Goal: Transaction & Acquisition: Purchase product/service

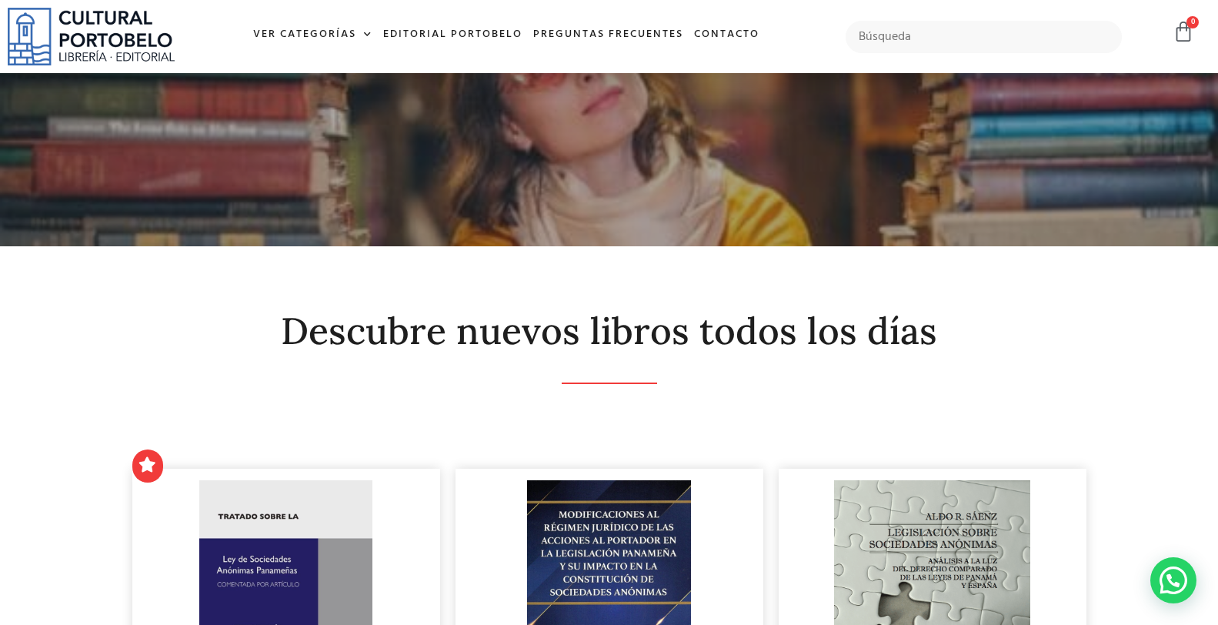
click at [874, 32] on input "text" at bounding box center [984, 37] width 276 height 32
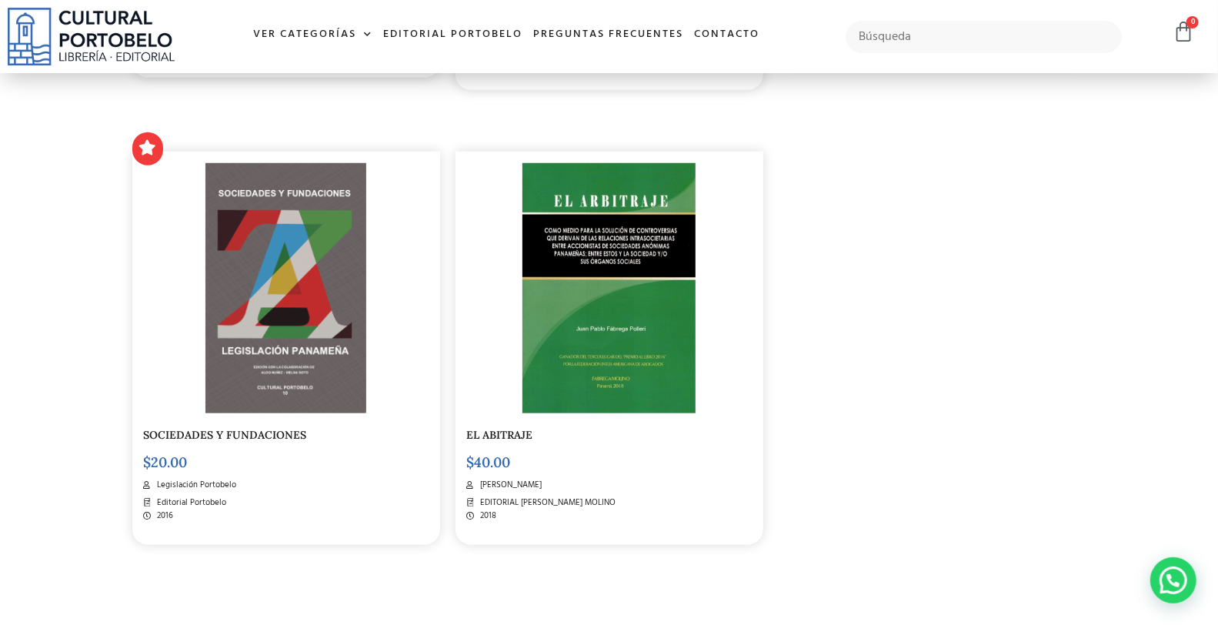
scroll to position [797, 0]
type input "coleccion"
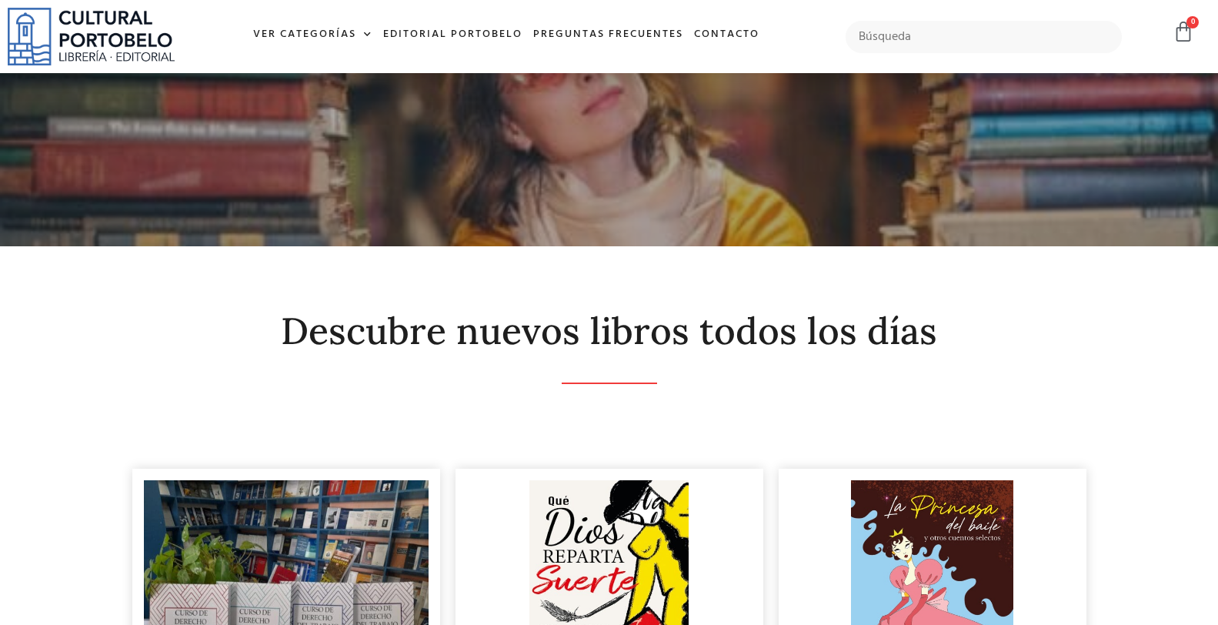
scroll to position [341, 0]
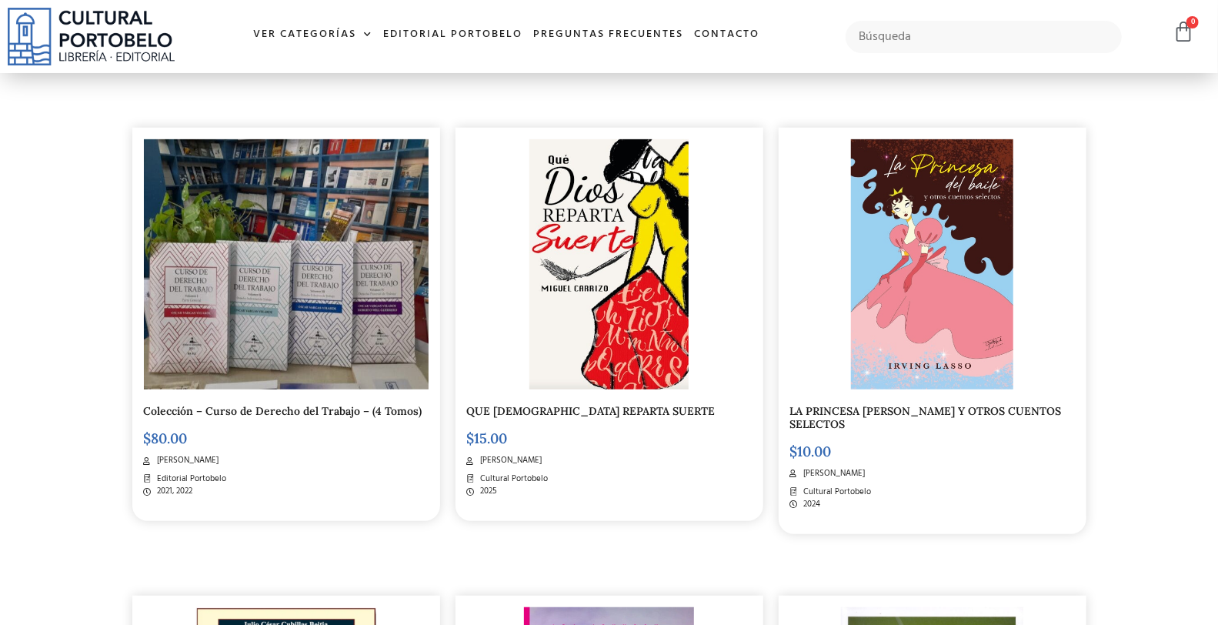
click at [322, 318] on img at bounding box center [286, 264] width 285 height 250
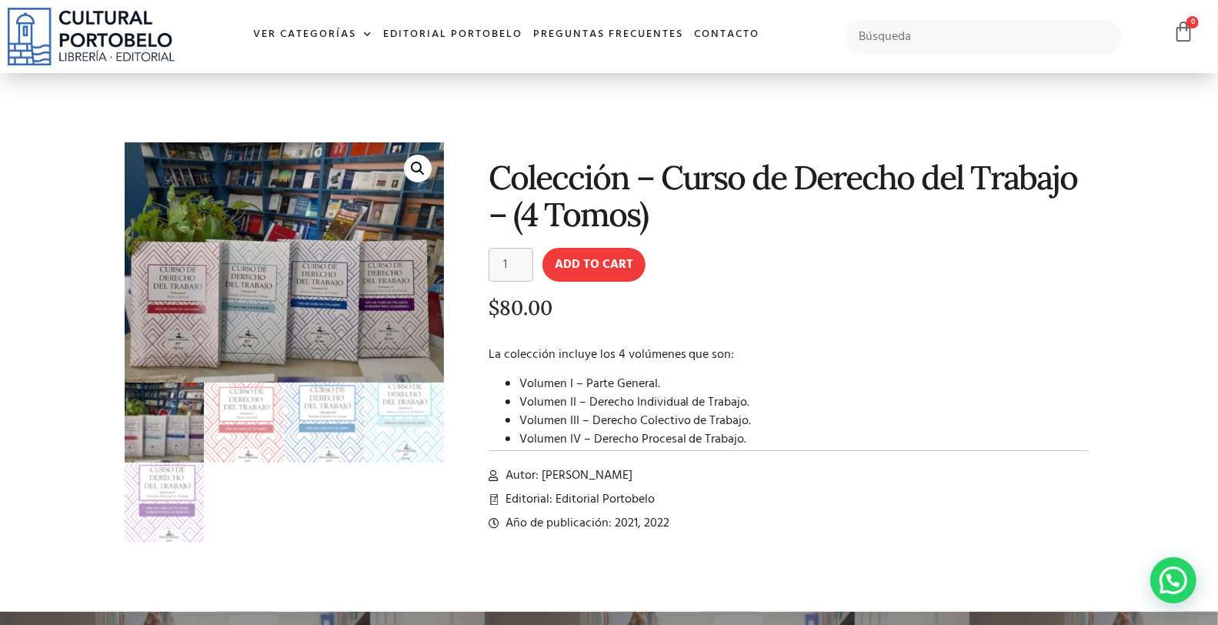
drag, startPoint x: 1, startPoint y: 109, endPoint x: 27, endPoint y: 4, distance: 107.9
click at [0, 104] on section "🔍 Colección – Curso de Derecho del Trabajo – (4 Tomos) Colección - Curso de Der…" at bounding box center [609, 342] width 1218 height 538
